Goal: Find contact information: Find contact information

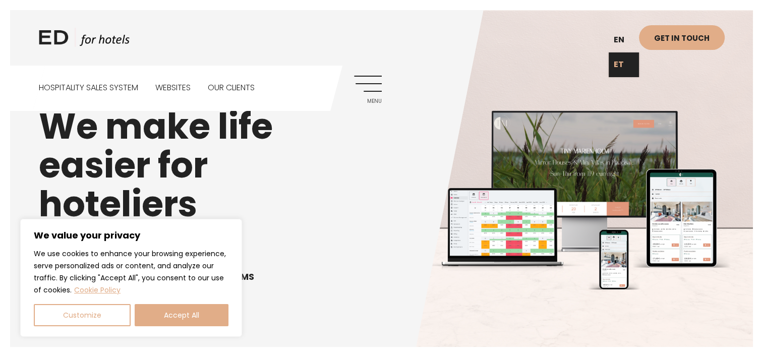
click at [625, 63] on link "ET" at bounding box center [624, 64] width 30 height 25
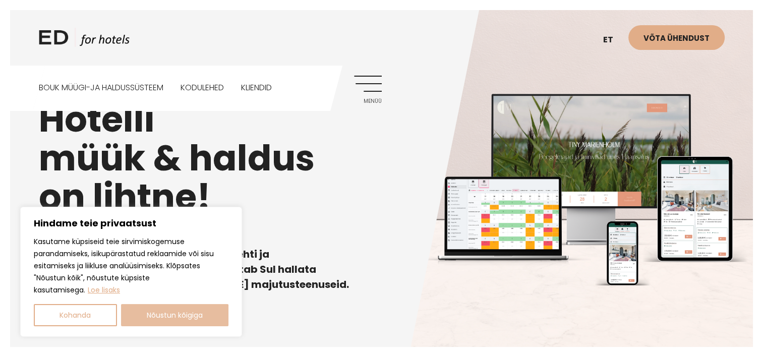
click at [211, 317] on button "Nõustun kõigiga" at bounding box center [175, 315] width 108 height 22
checkbox input "true"
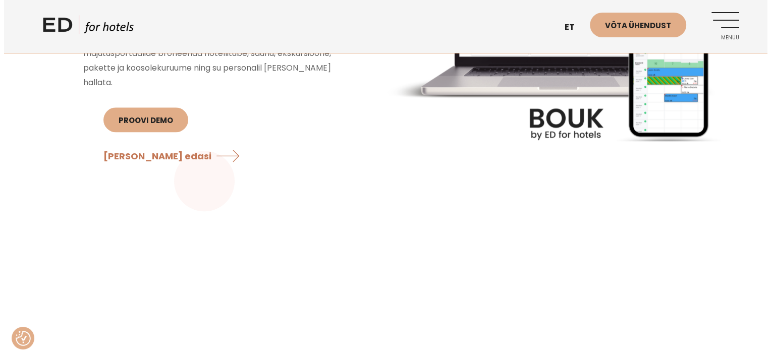
scroll to position [1060, 0]
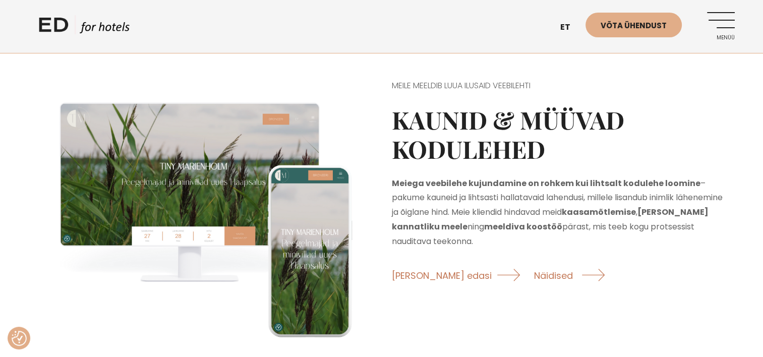
click at [727, 22] on link "Menüü" at bounding box center [721, 26] width 28 height 28
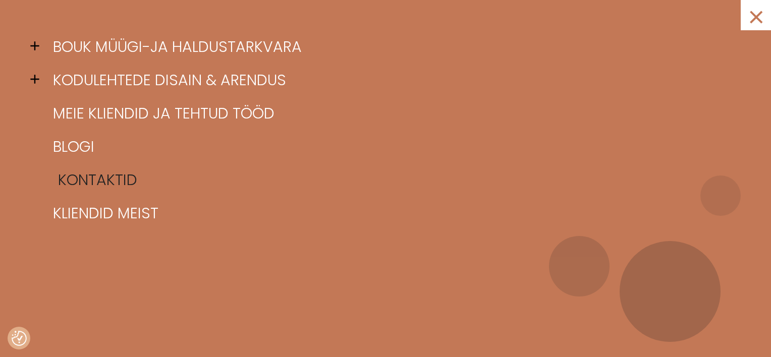
click at [124, 180] on link "Kontaktid" at bounding box center [397, 179] width 695 height 33
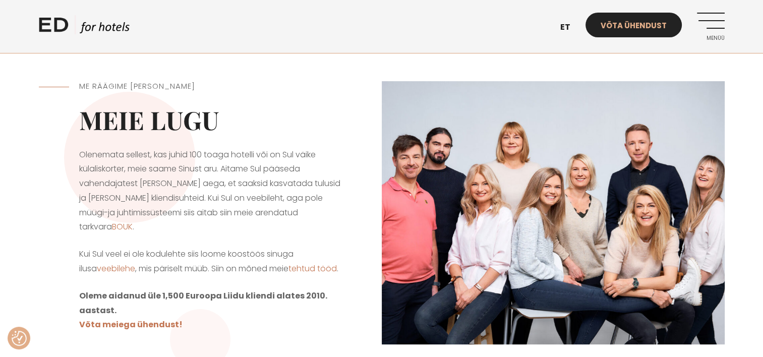
click at [643, 30] on link "Võta ühendust" at bounding box center [634, 25] width 96 height 25
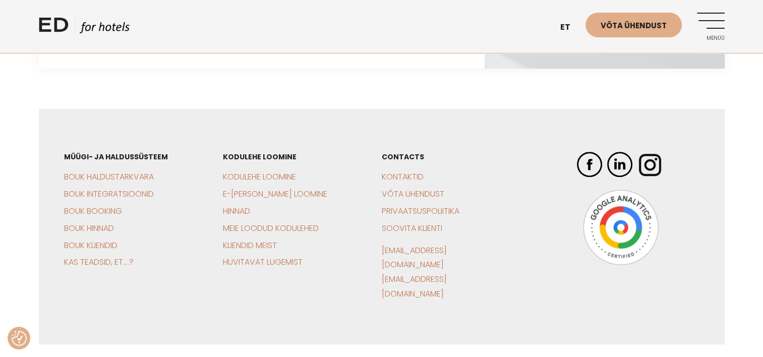
scroll to position [497, 0]
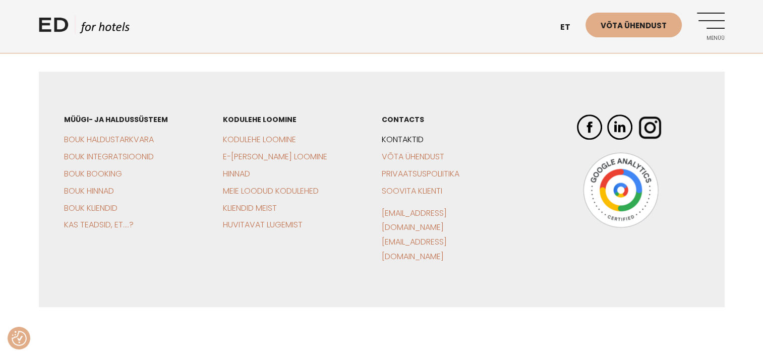
click at [417, 141] on link "Kontaktid" at bounding box center [403, 140] width 42 height 12
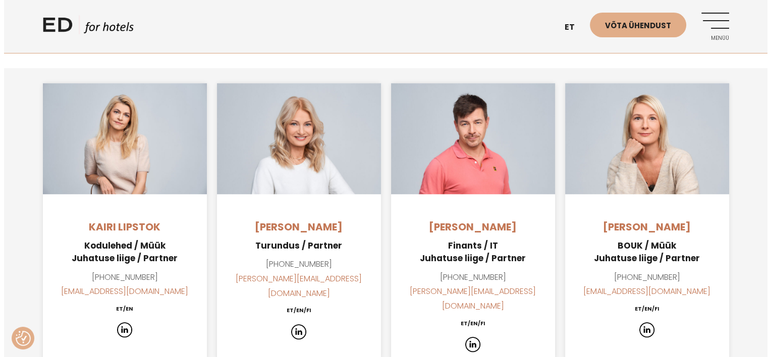
scroll to position [706, 0]
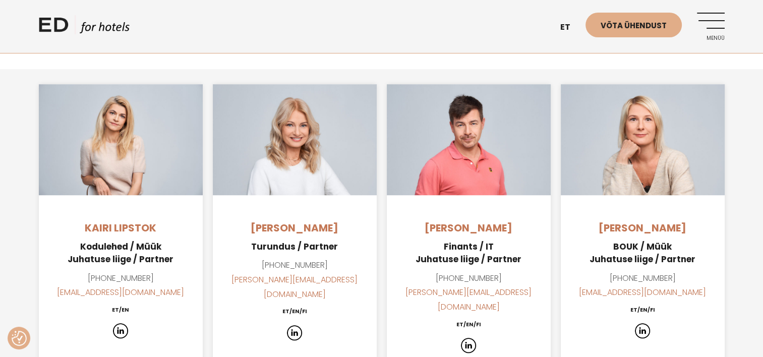
click at [705, 29] on link "Menüü" at bounding box center [711, 27] width 28 height 28
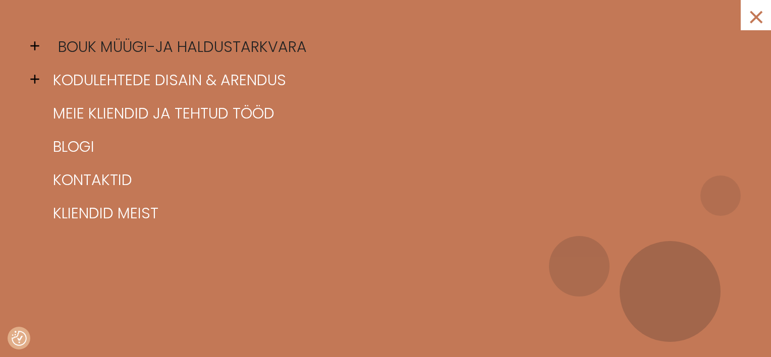
click at [244, 45] on link "BOUK müügi-ja haldustarkvara" at bounding box center [397, 46] width 695 height 33
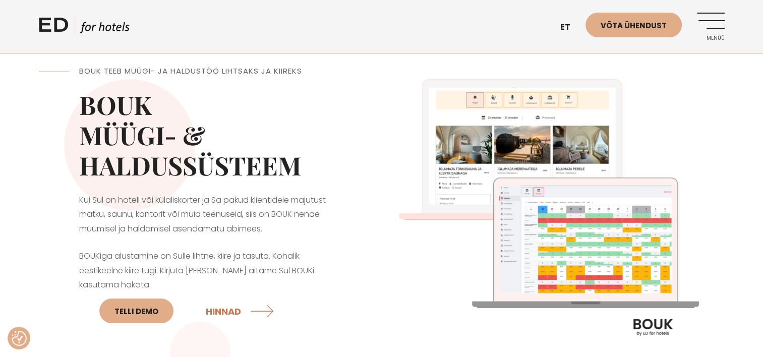
click at [539, 227] on img at bounding box center [553, 211] width 343 height 343
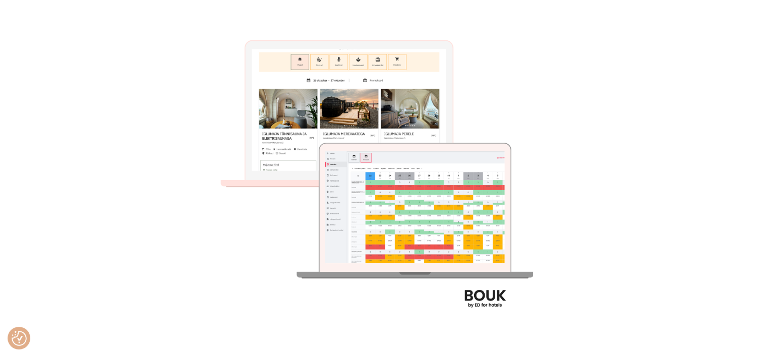
click at [490, 205] on img at bounding box center [381, 178] width 357 height 357
